Goal: Task Accomplishment & Management: Manage account settings

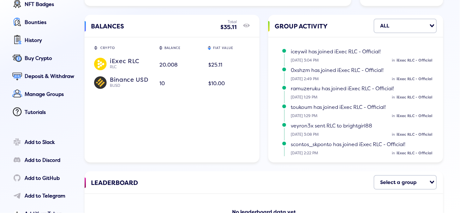
scroll to position [105, 0]
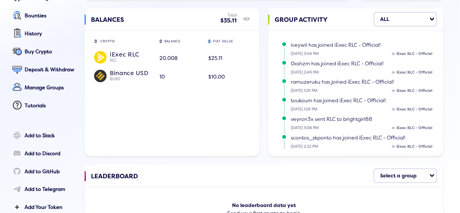
click at [168, 57] on span "20.008" at bounding box center [169, 58] width 18 height 6
click at [133, 75] on div "Binance USD" at bounding box center [131, 73] width 42 height 6
click at [48, 69] on div "Deposit & Withdraw" at bounding box center [50, 70] width 51 height 6
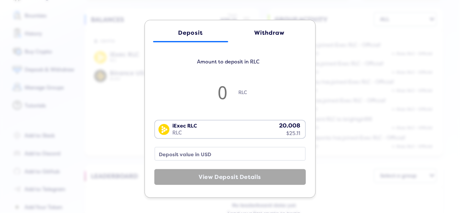
click at [276, 30] on div "Withdraw" at bounding box center [269, 33] width 63 height 7
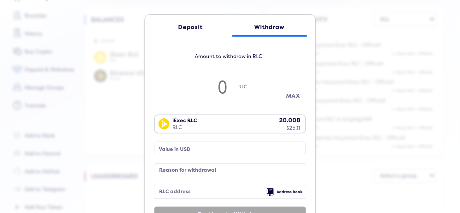
click at [287, 96] on button "MAX" at bounding box center [294, 96] width 32 height 10
type input "19.988241984948257"
type input "25.08"
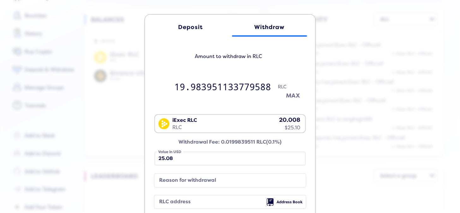
click at [291, 92] on button "MAX" at bounding box center [294, 96] width 32 height 10
type input "19.988241984948257"
click at [289, 90] on div "Amount to withdraw in RLC 19.988241984948257 RLC MAX" at bounding box center [230, 78] width 152 height 54
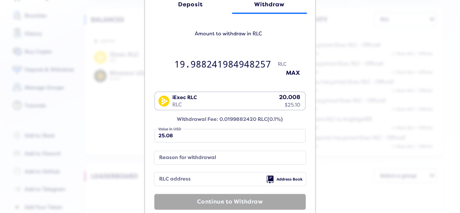
scroll to position [35, 0]
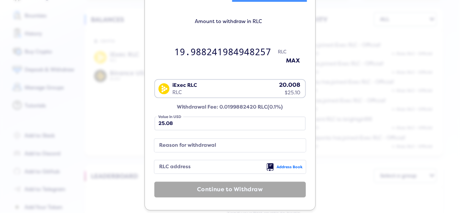
click at [282, 167] on span "Address Book" at bounding box center [290, 167] width 26 height 4
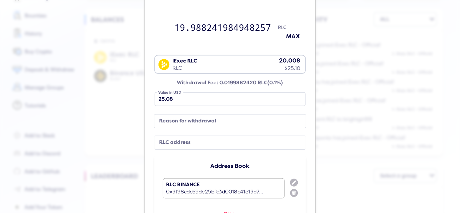
scroll to position [105, 0]
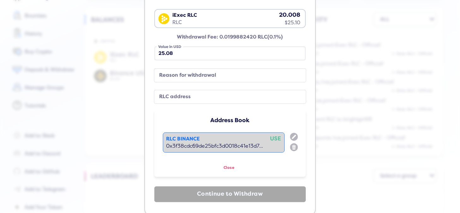
click at [242, 146] on div "0x3f38cdc69de25bfc3d0018c41e13d7..." at bounding box center [223, 146] width 115 height 6
type input "0x3f38cdc69de25bfc3d0018c41e13d76b585fb13d"
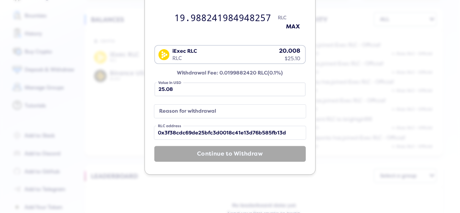
scroll to position [42, 0]
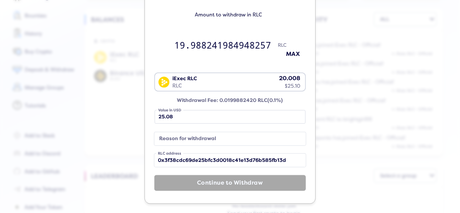
click at [213, 136] on label "Reason for withdrawal" at bounding box center [225, 139] width 136 height 9
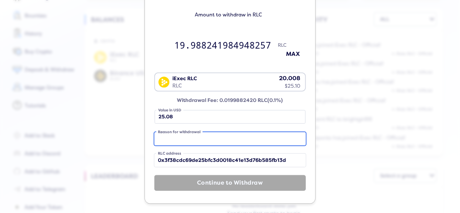
click at [213, 136] on input "Reason for withdrawal" at bounding box center [230, 138] width 152 height 13
type input "y"
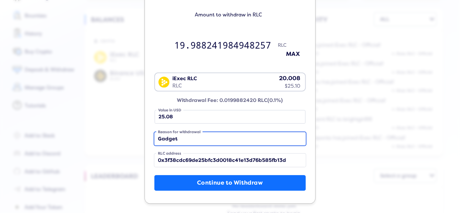
type input "Gadget"
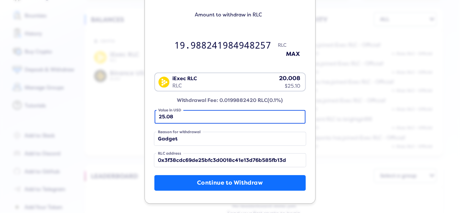
click at [221, 123] on input "25.08" at bounding box center [230, 117] width 151 height 14
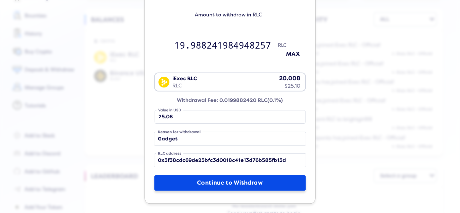
click at [228, 182] on button "Continue to Withdraw" at bounding box center [230, 183] width 152 height 16
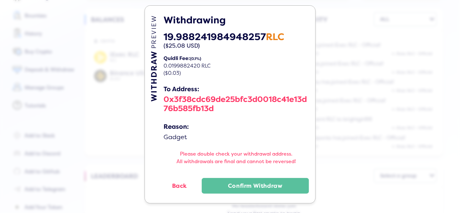
scroll to position [9, 0]
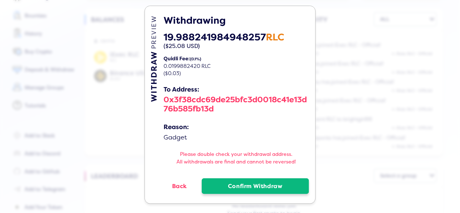
click at [254, 187] on button "Confirm Withdraw" at bounding box center [255, 186] width 107 height 16
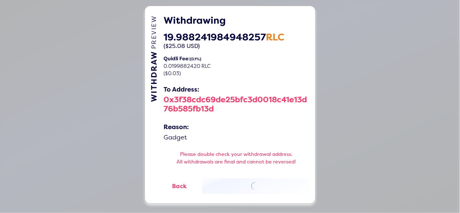
scroll to position [0, 0]
